Goal: Task Accomplishment & Management: Manage account settings

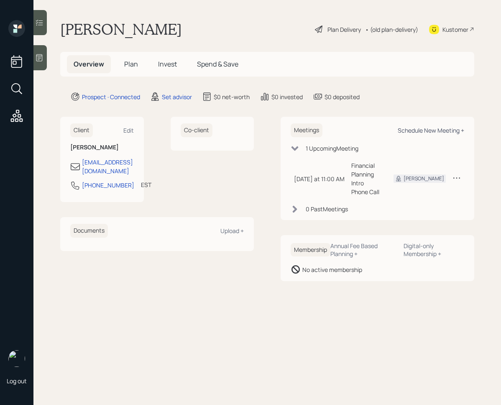
click at [425, 131] on div "Schedule New Meeting +" at bounding box center [431, 130] width 67 height 8
select select "round-[PERSON_NAME]"
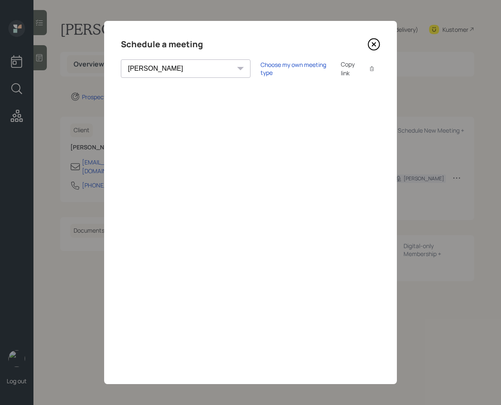
click at [375, 39] on icon at bounding box center [374, 44] width 11 height 11
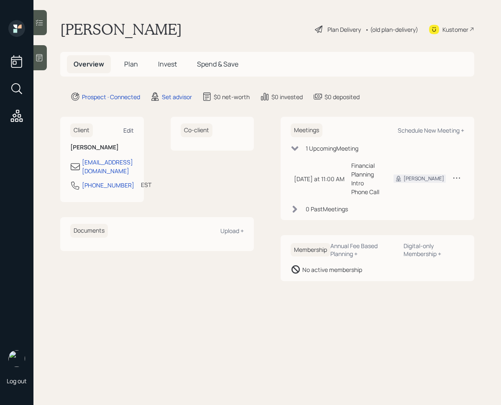
click at [131, 128] on div "Edit" at bounding box center [128, 130] width 10 height 8
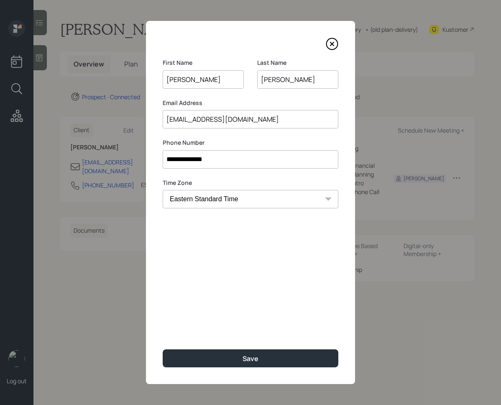
click at [181, 77] on input "[PERSON_NAME]" at bounding box center [203, 79] width 81 height 18
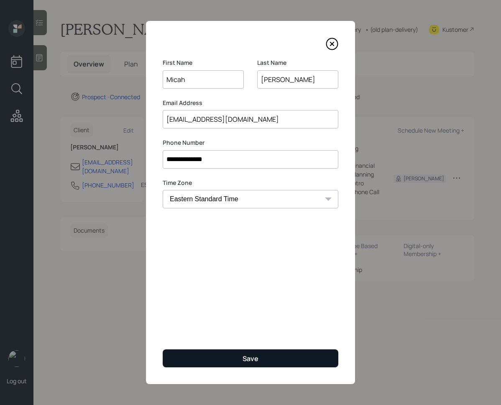
type input "Micah"
click at [205, 359] on button "Save" at bounding box center [251, 358] width 176 height 18
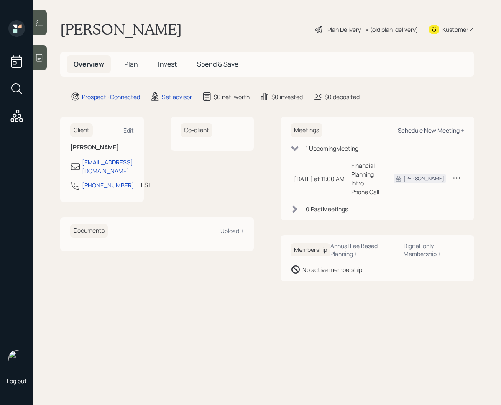
click at [418, 128] on div "Schedule New Meeting +" at bounding box center [431, 130] width 67 height 8
select select "round-[PERSON_NAME]"
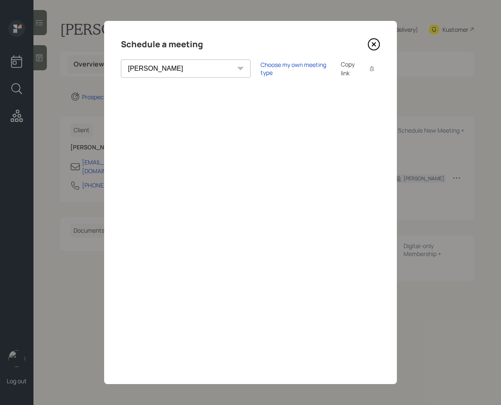
click at [370, 48] on icon at bounding box center [374, 44] width 13 height 13
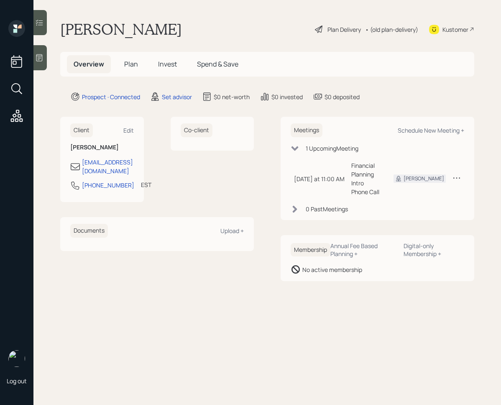
click at [41, 60] on icon at bounding box center [39, 58] width 8 height 8
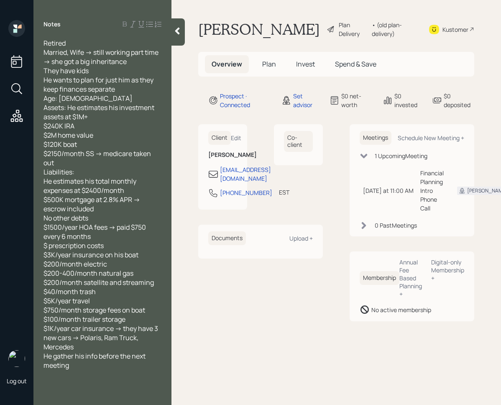
click at [184, 36] on div at bounding box center [178, 31] width 13 height 27
